Goal: Transaction & Acquisition: Subscribe to service/newsletter

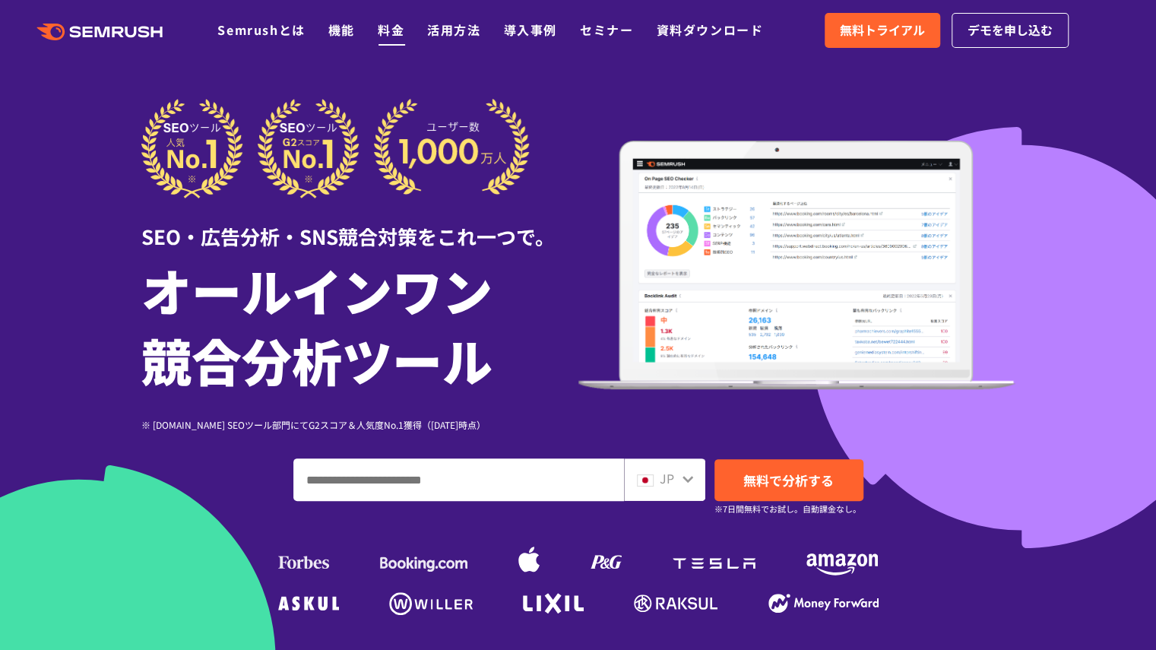
click at [392, 22] on link "料金" at bounding box center [391, 30] width 27 height 18
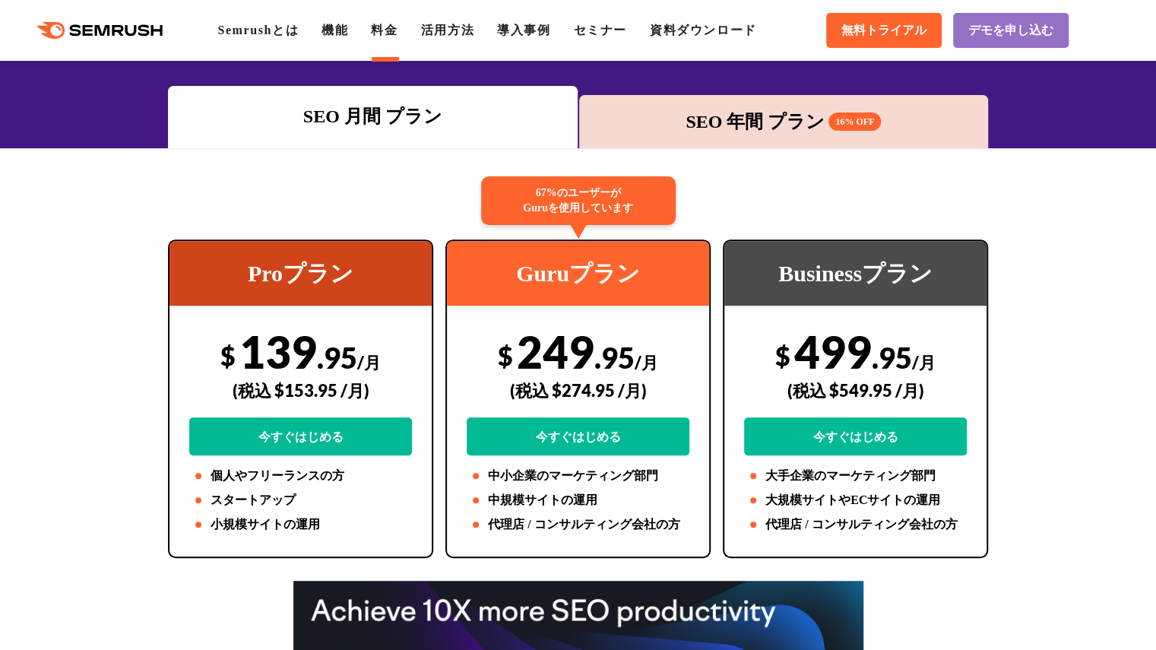
scroll to position [202, 0]
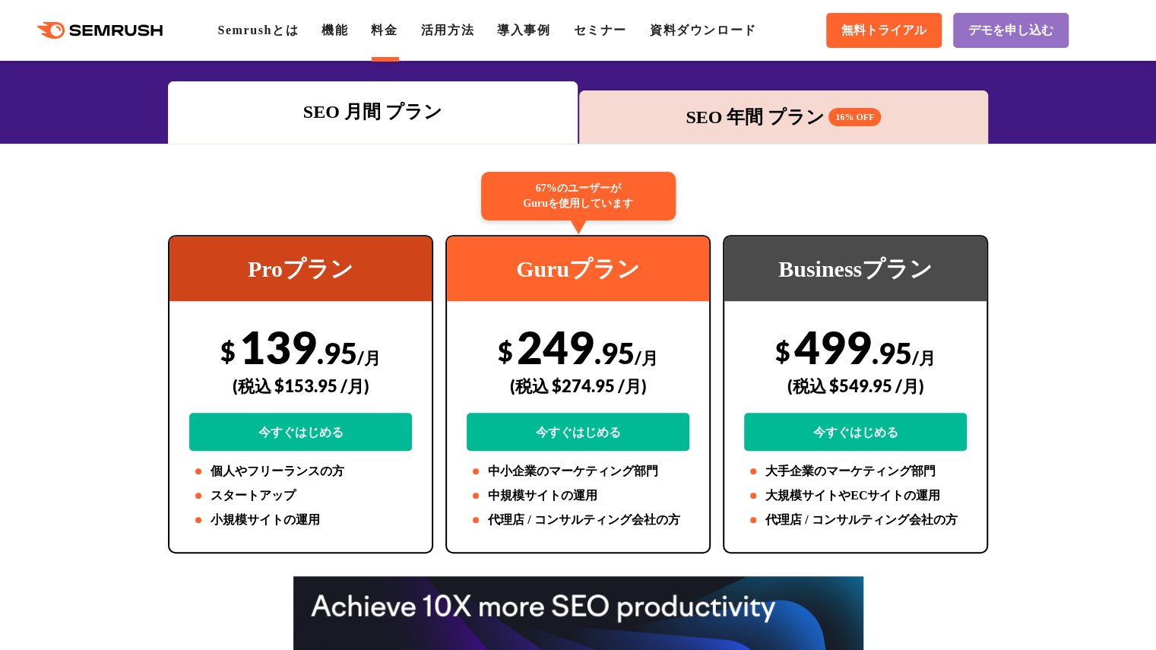
click at [721, 135] on div "SEO 年間 プラン 16% OFF" at bounding box center [784, 116] width 410 height 53
